Goal: Task Accomplishment & Management: Complete application form

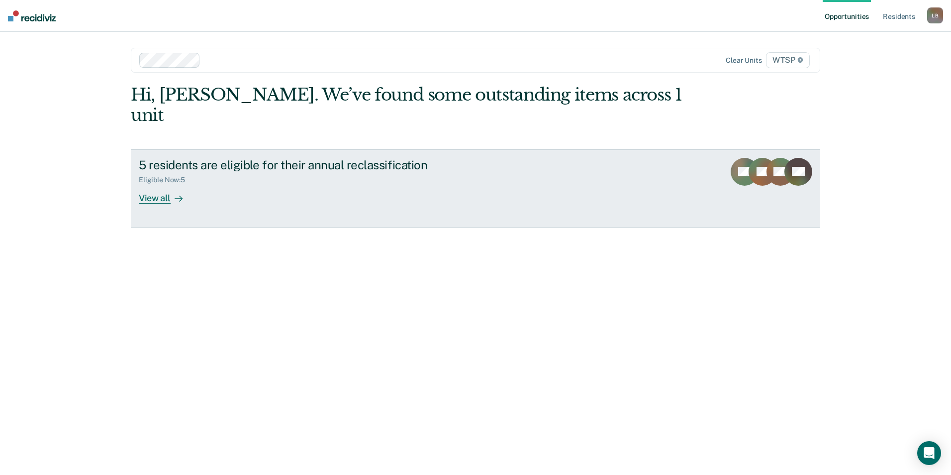
click at [156, 184] on div "View all" at bounding box center [167, 193] width 56 height 19
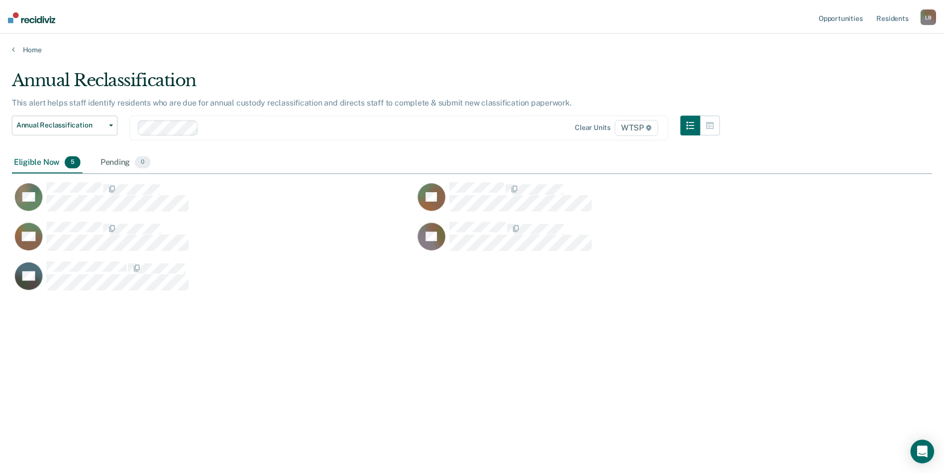
scroll to position [324, 920]
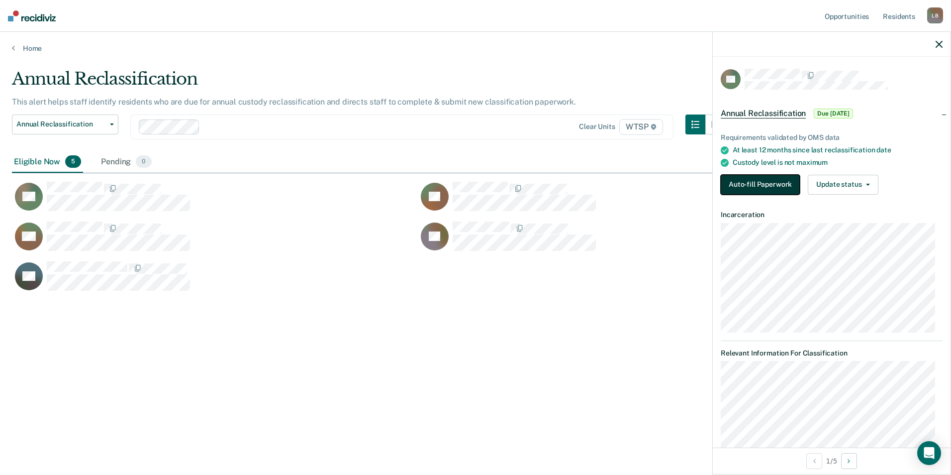
click at [764, 185] on button "Auto-fill Paperwork" at bounding box center [760, 185] width 79 height 20
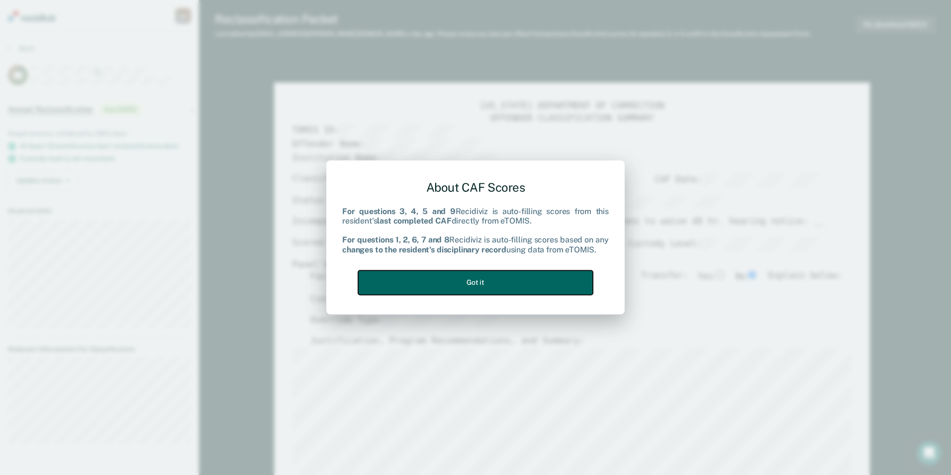
click at [500, 279] on button "Got it" at bounding box center [475, 282] width 235 height 24
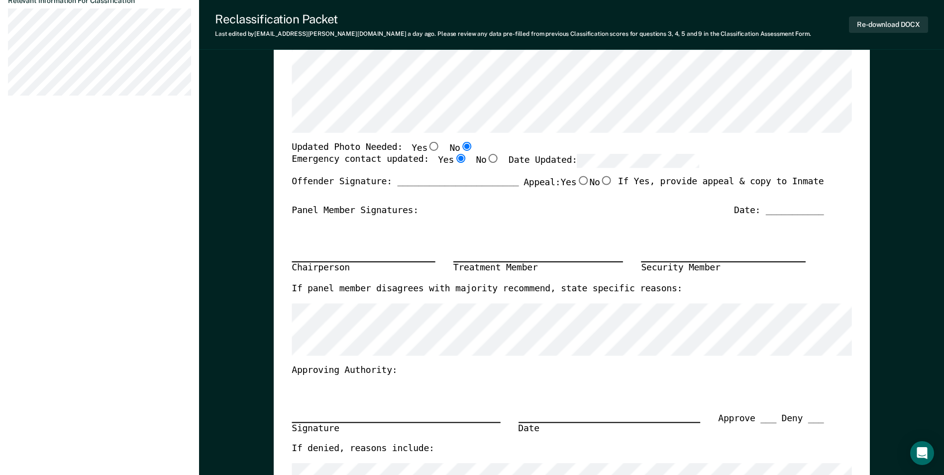
scroll to position [99, 0]
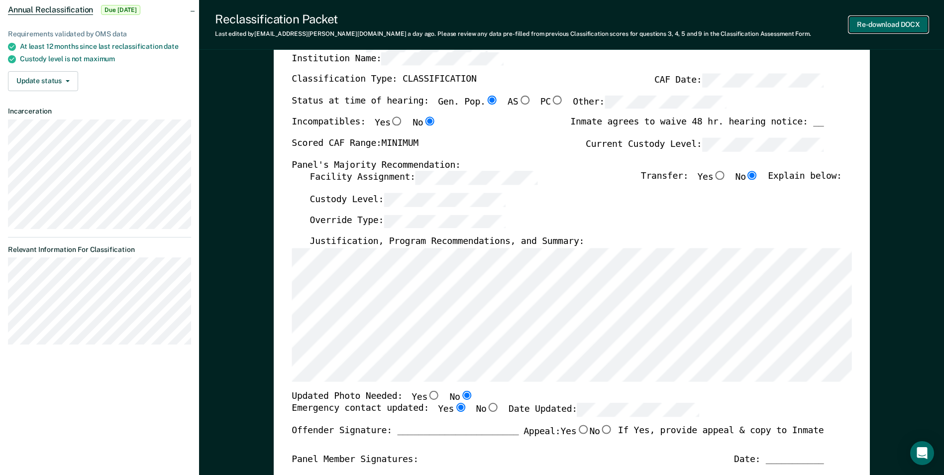
click at [887, 26] on button "Re-download DOCX" at bounding box center [888, 24] width 79 height 16
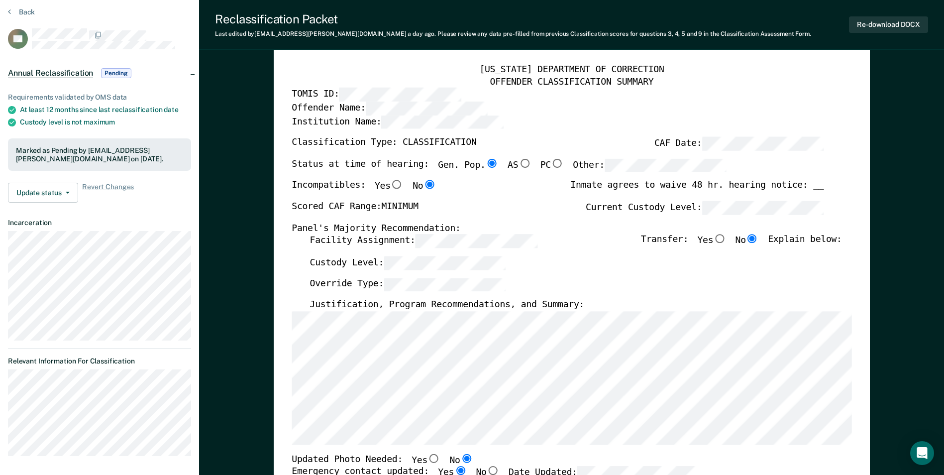
scroll to position [0, 0]
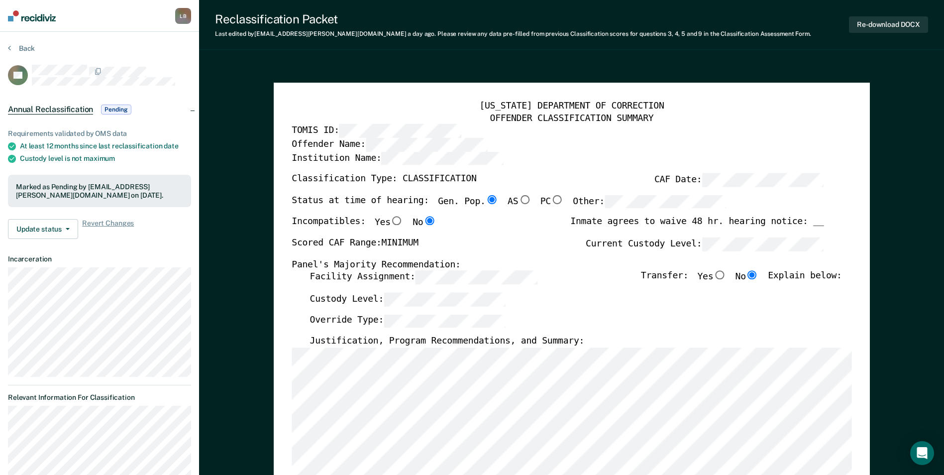
click at [118, 106] on span "Pending" at bounding box center [116, 109] width 30 height 10
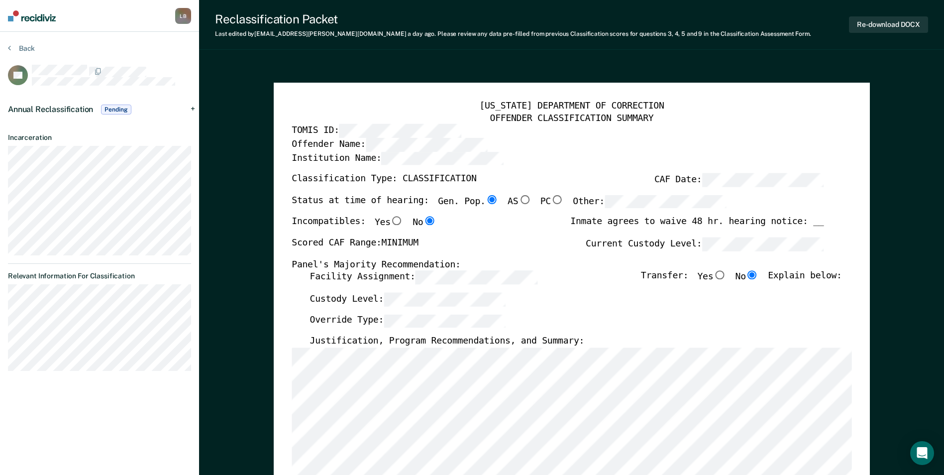
click at [112, 105] on span "Pending" at bounding box center [116, 109] width 30 height 10
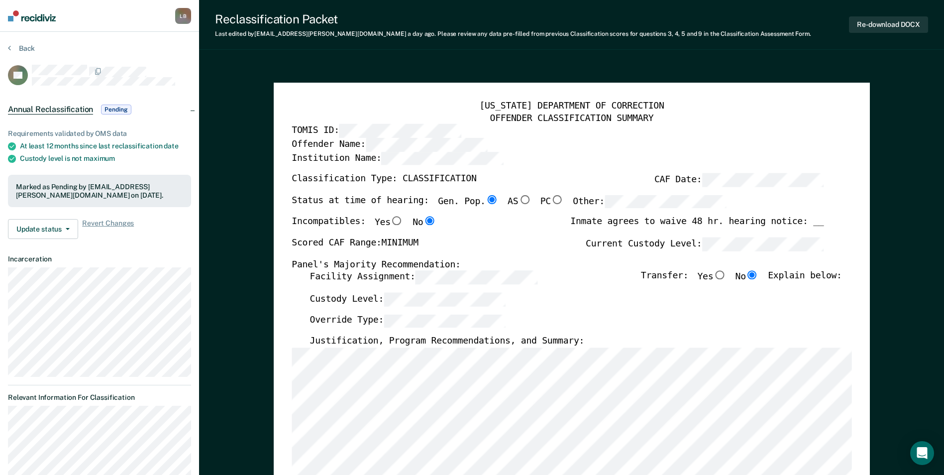
click at [190, 108] on div "Annual Reclassification Pending" at bounding box center [99, 110] width 199 height 32
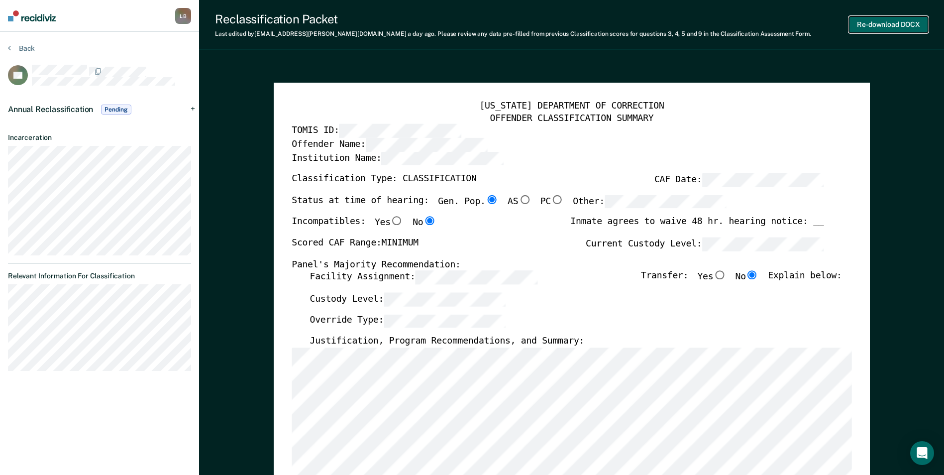
click at [900, 22] on button "Re-download DOCX" at bounding box center [888, 24] width 79 height 16
type textarea "x"
radio input "false"
click at [10, 47] on icon at bounding box center [9, 48] width 3 height 8
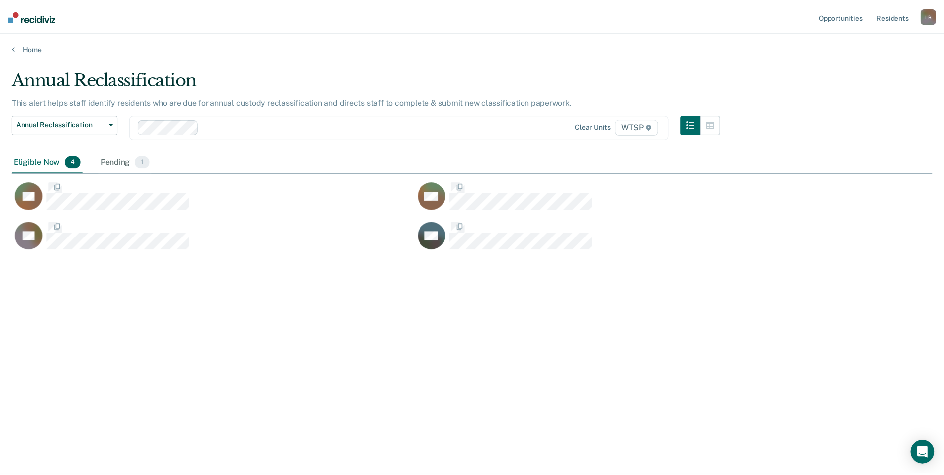
scroll to position [324, 920]
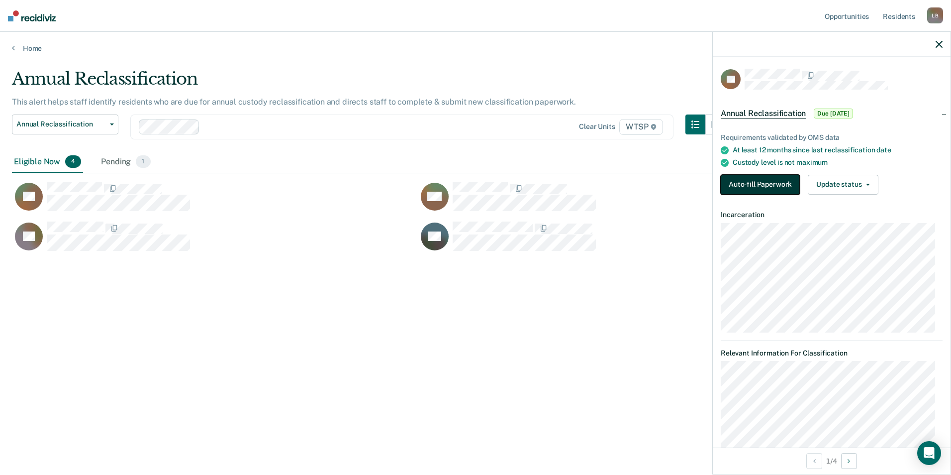
click at [759, 183] on button "Auto-fill Paperwork" at bounding box center [760, 185] width 79 height 20
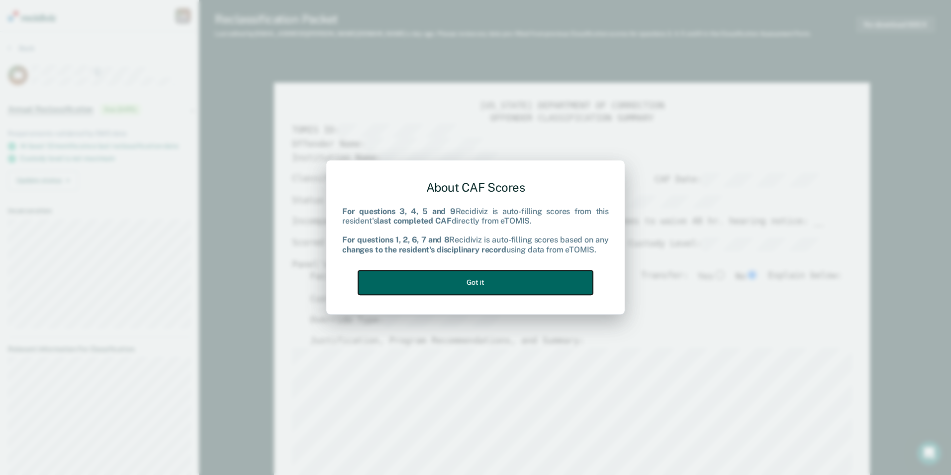
click at [571, 276] on button "Got it" at bounding box center [475, 282] width 235 height 24
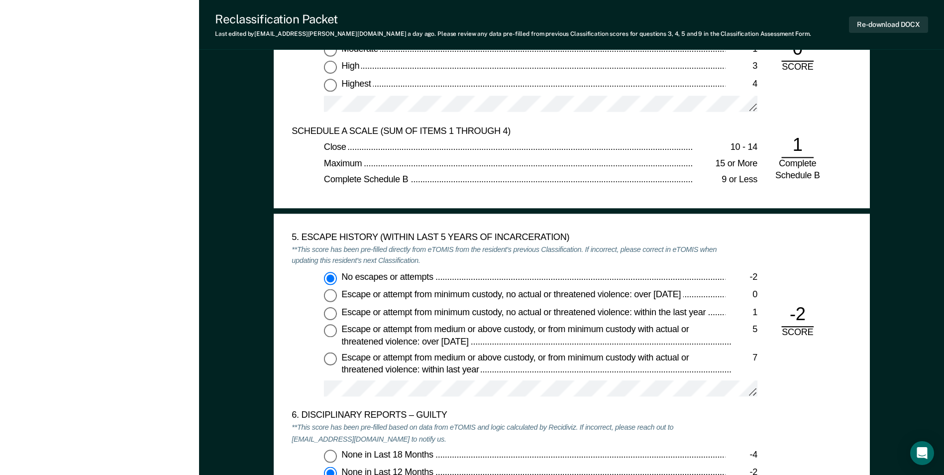
scroll to position [1393, 0]
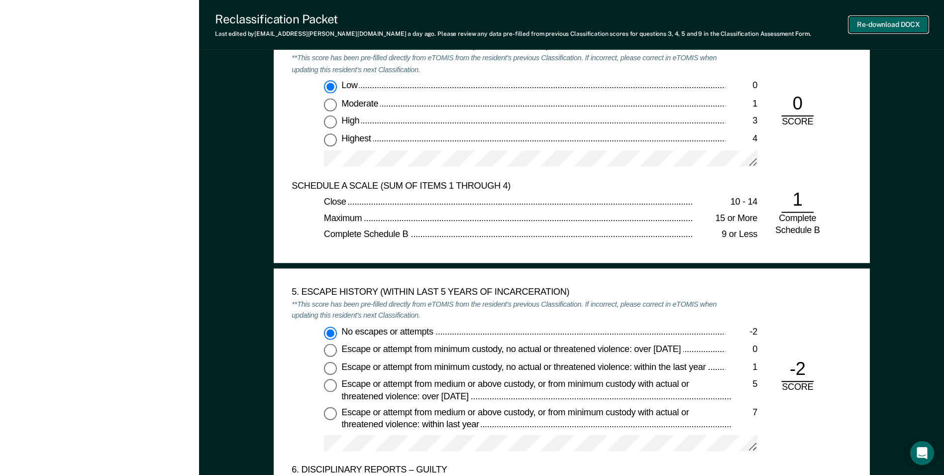
click at [872, 25] on button "Re-download DOCX" at bounding box center [888, 24] width 79 height 16
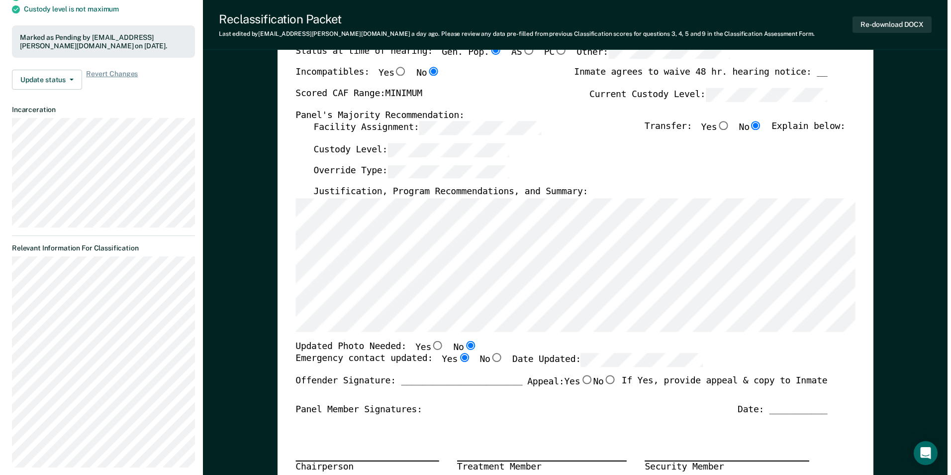
scroll to position [0, 0]
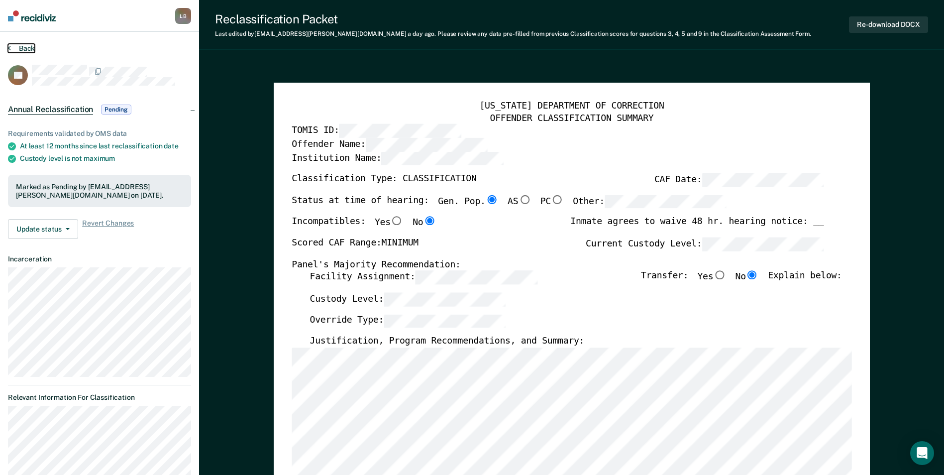
click at [13, 47] on button "Back" at bounding box center [21, 48] width 27 height 9
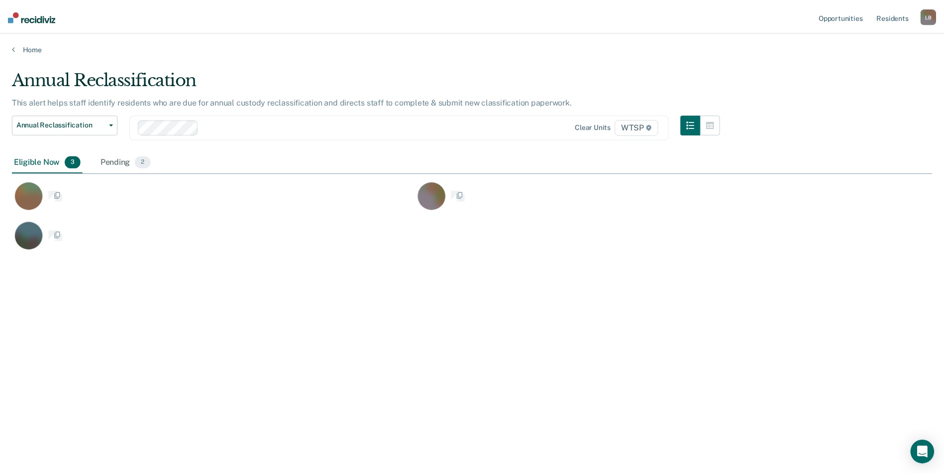
scroll to position [324, 920]
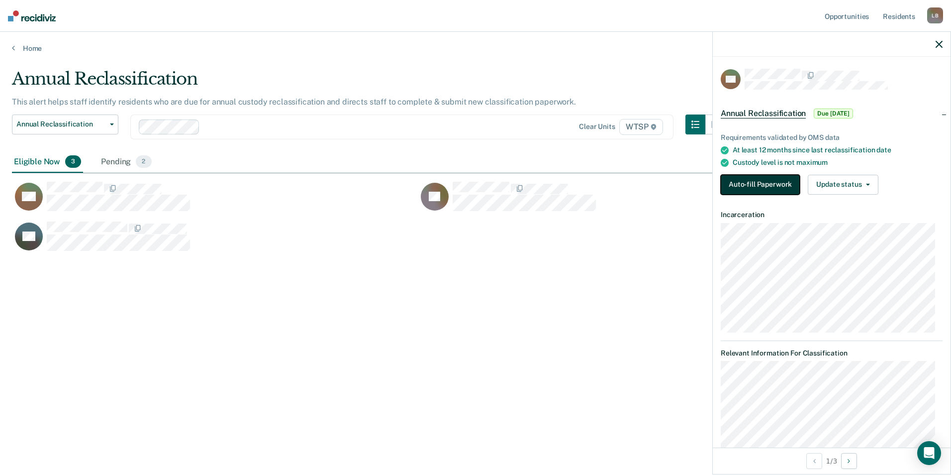
click at [770, 182] on button "Auto-fill Paperwork" at bounding box center [760, 185] width 79 height 20
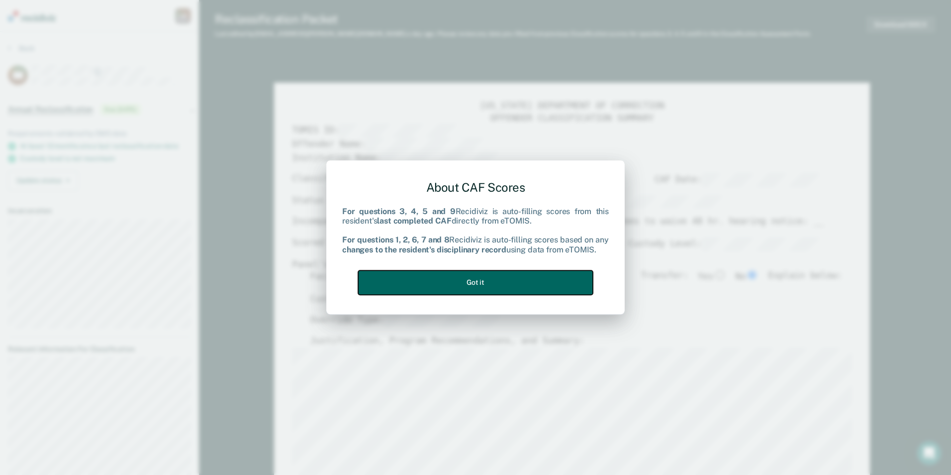
click at [474, 284] on button "Got it" at bounding box center [475, 282] width 235 height 24
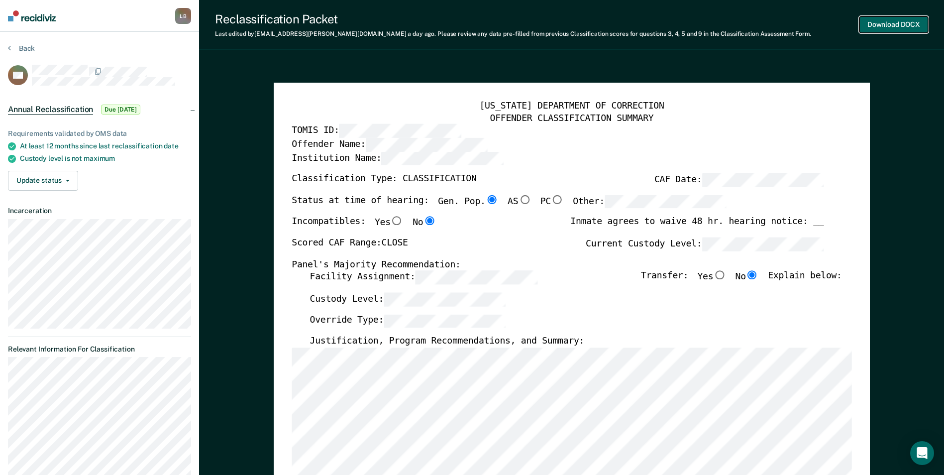
click at [873, 24] on button "Download DOCX" at bounding box center [893, 24] width 69 height 16
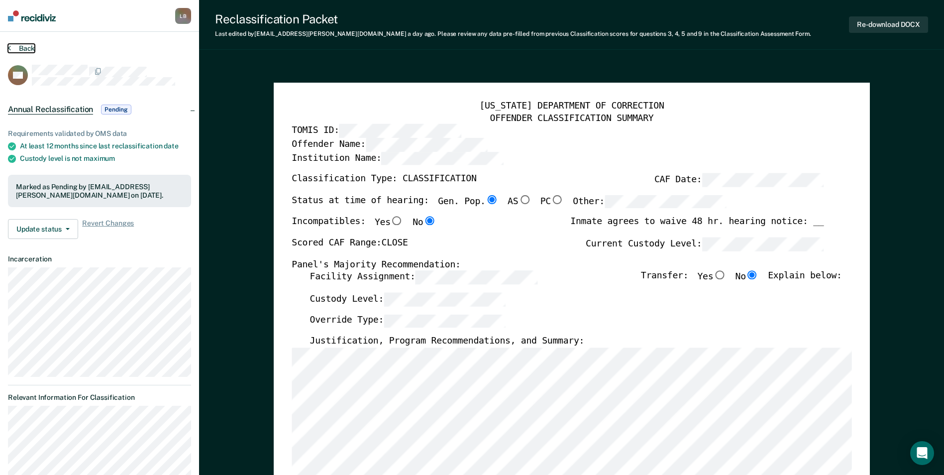
click at [9, 45] on icon at bounding box center [9, 48] width 3 height 8
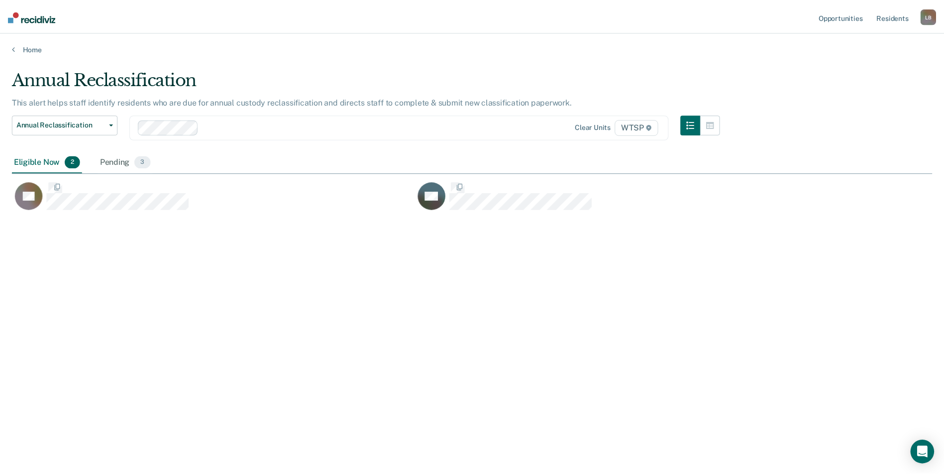
scroll to position [324, 920]
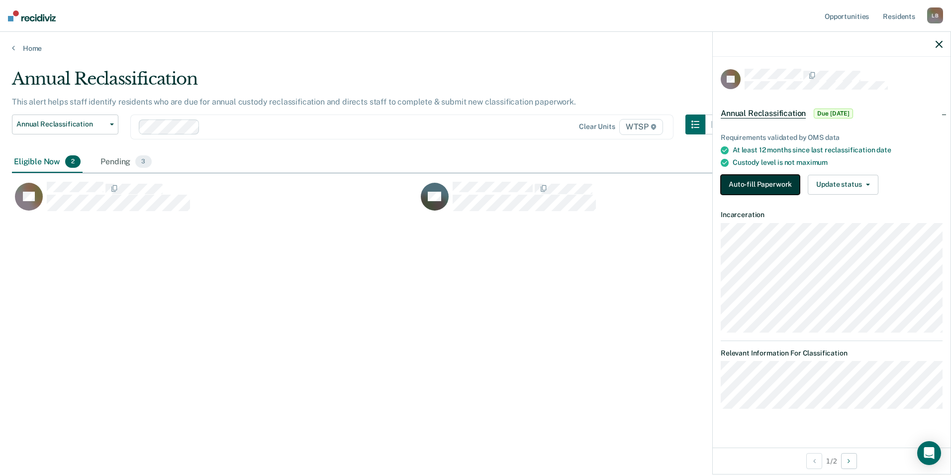
click at [775, 183] on button "Auto-fill Paperwork" at bounding box center [760, 185] width 79 height 20
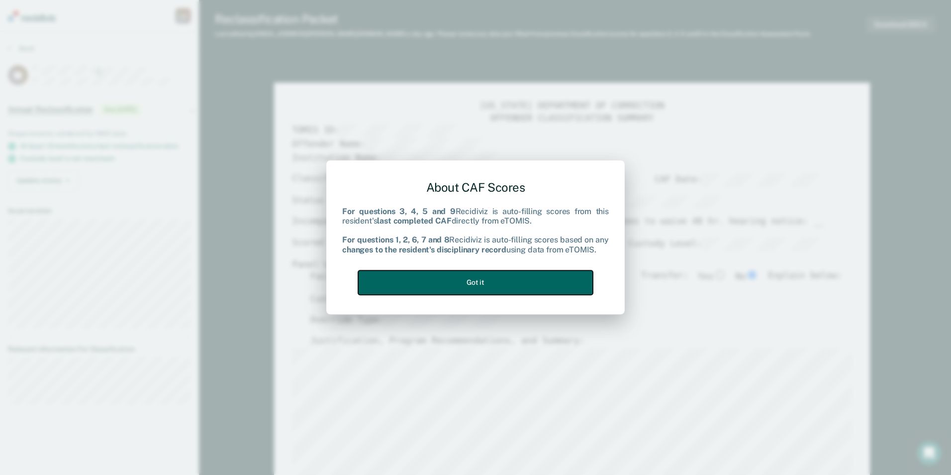
click at [485, 287] on button "Got it" at bounding box center [475, 282] width 235 height 24
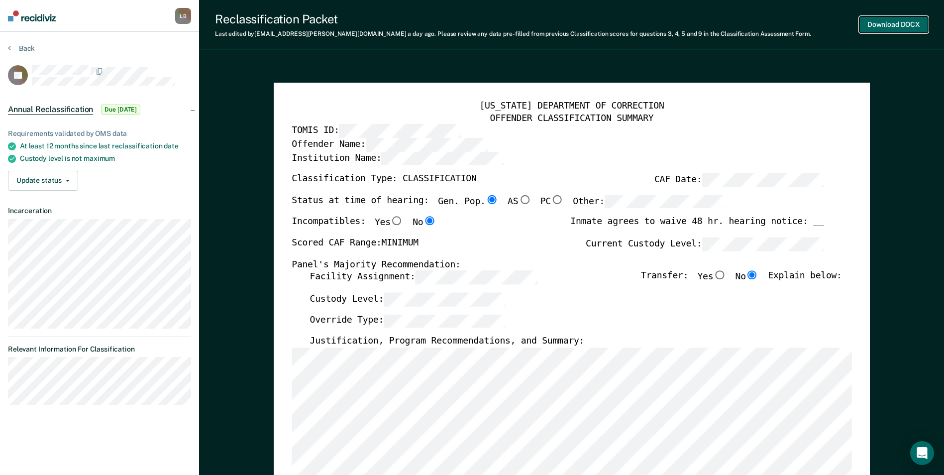
click at [870, 25] on button "Download DOCX" at bounding box center [893, 24] width 69 height 16
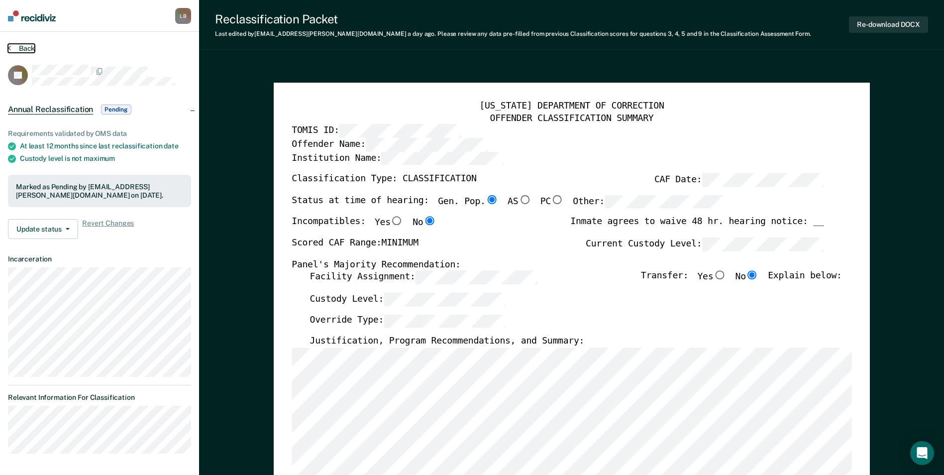
click at [15, 45] on button "Back" at bounding box center [21, 48] width 27 height 9
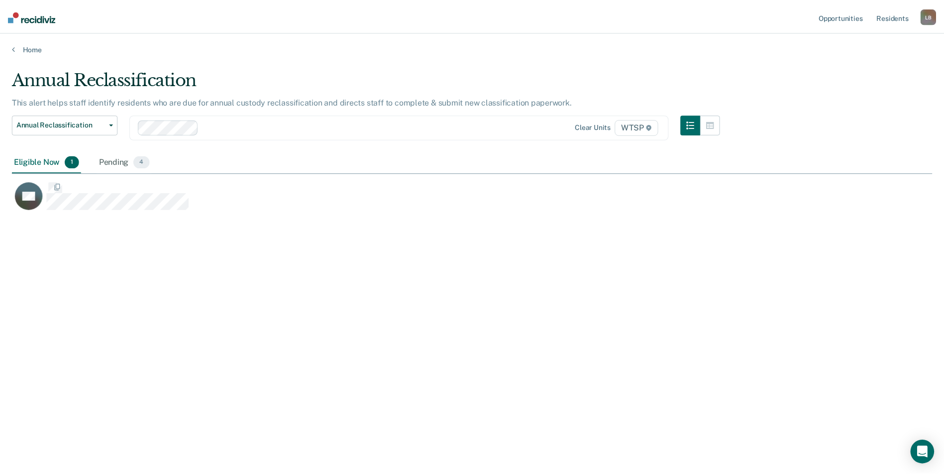
scroll to position [324, 920]
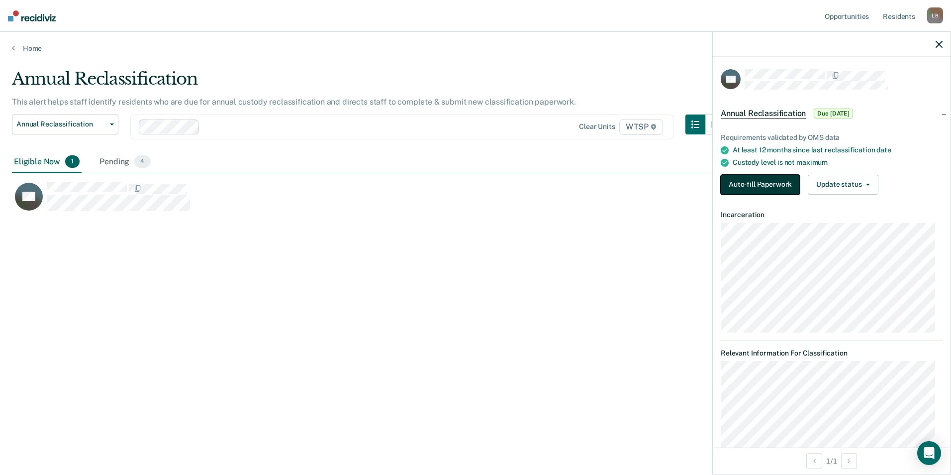
click at [758, 186] on button "Auto-fill Paperwork" at bounding box center [760, 185] width 79 height 20
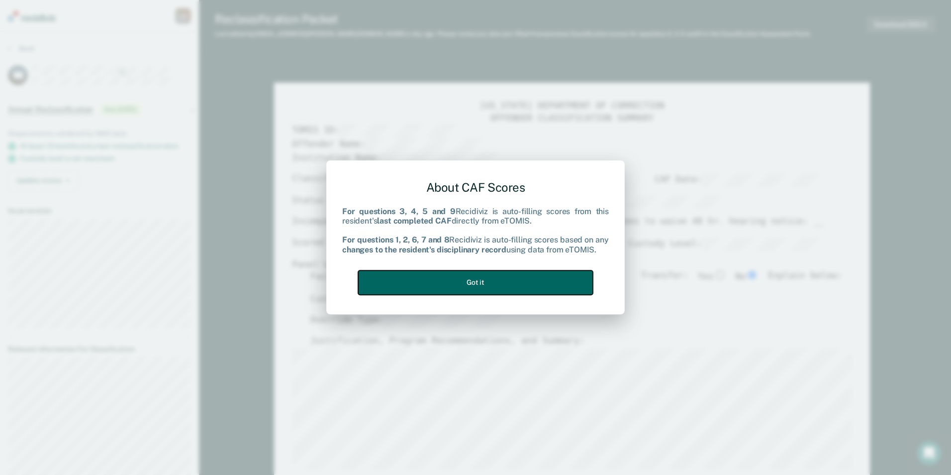
click at [469, 280] on button "Got it" at bounding box center [475, 282] width 235 height 24
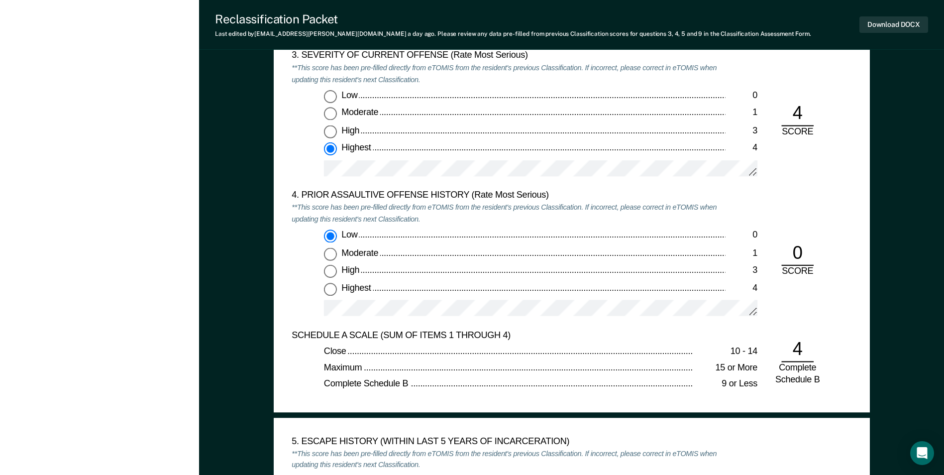
scroll to position [945, 0]
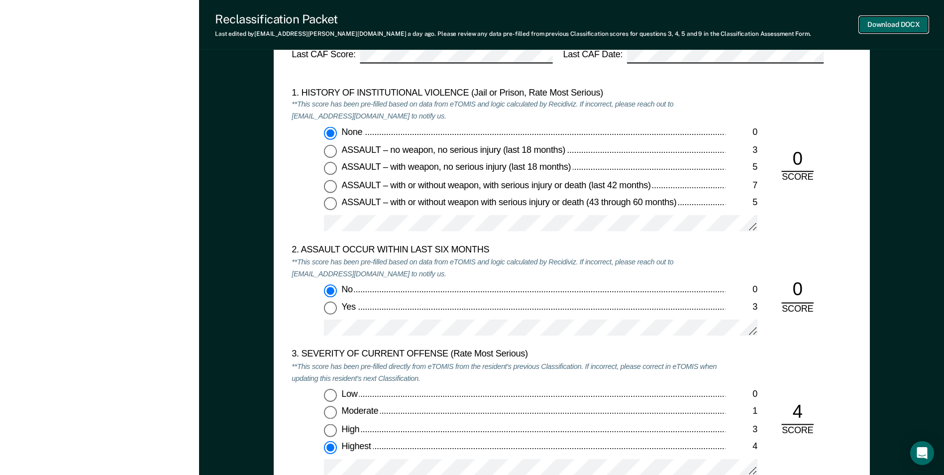
click at [882, 26] on button "Download DOCX" at bounding box center [893, 24] width 69 height 16
type textarea "x"
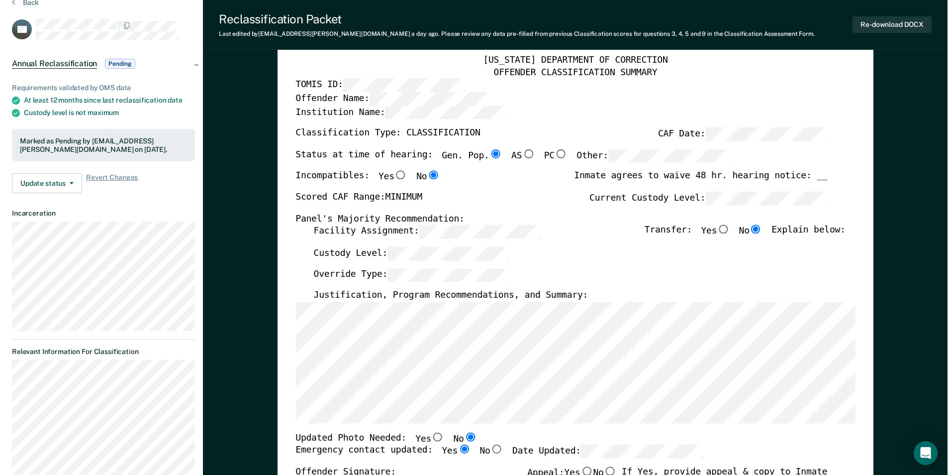
scroll to position [0, 0]
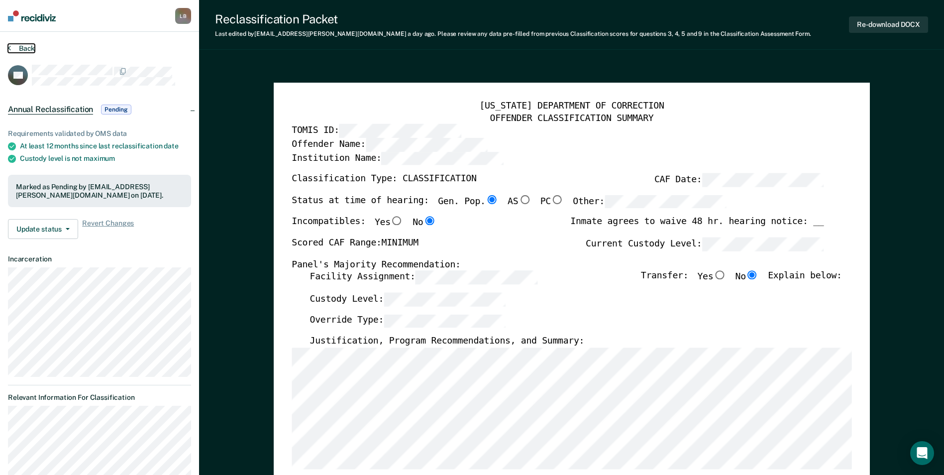
click at [11, 48] on button "Back" at bounding box center [21, 48] width 27 height 9
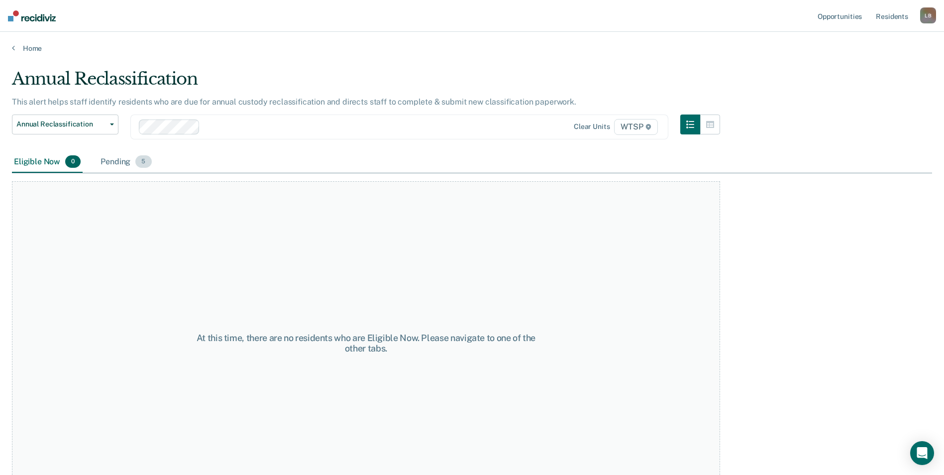
click at [121, 157] on div "Pending 5" at bounding box center [125, 162] width 55 height 22
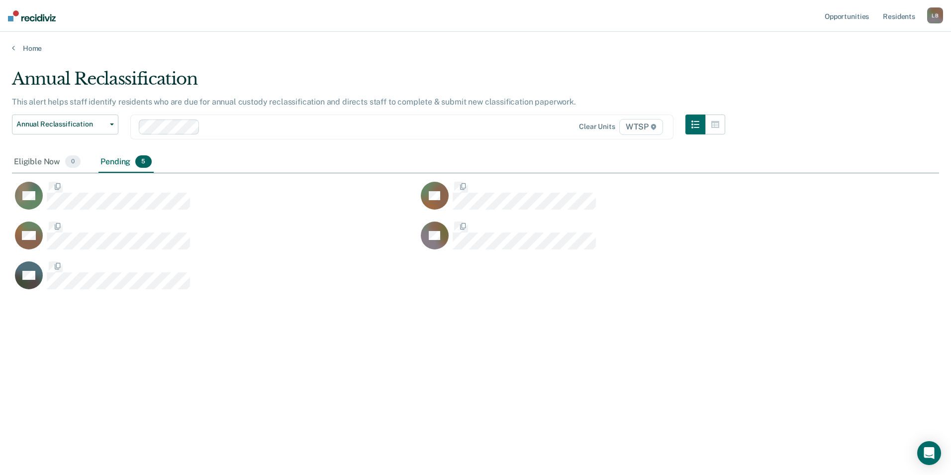
scroll to position [324, 920]
